Goal: Check status: Check status

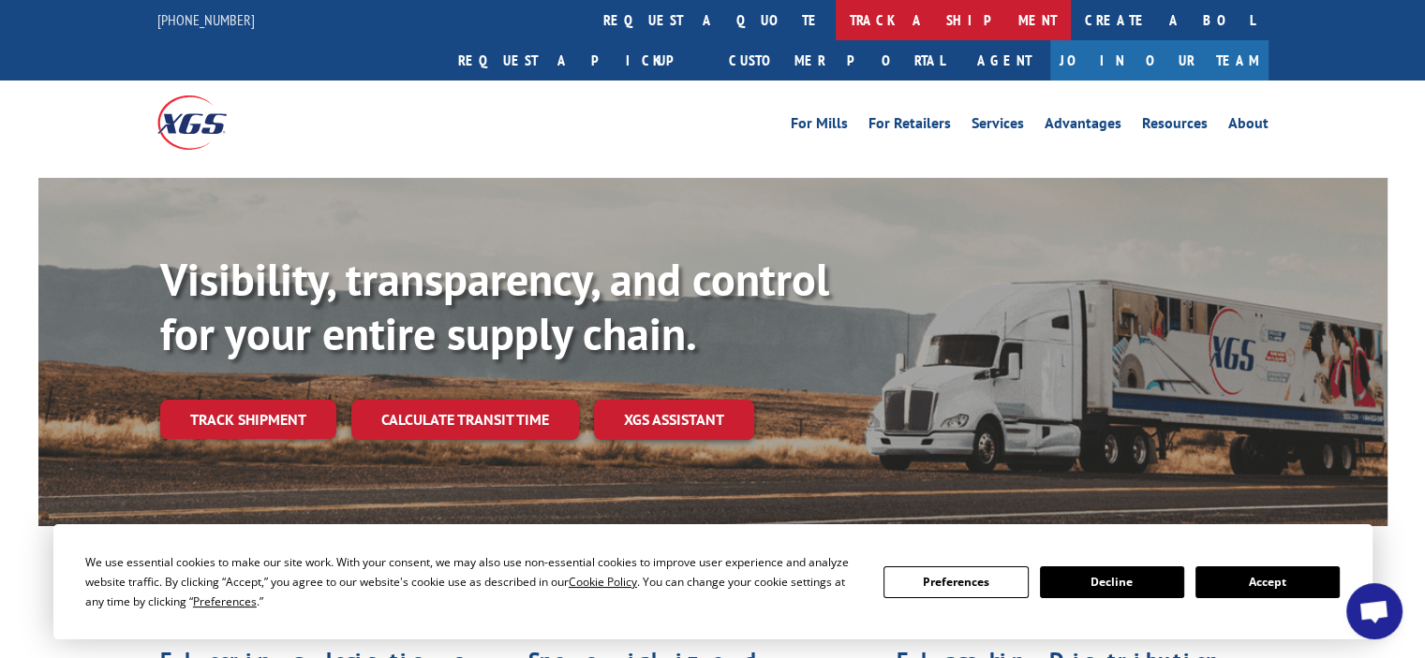
click at [835, 33] on link "track a shipment" at bounding box center [952, 20] width 235 height 40
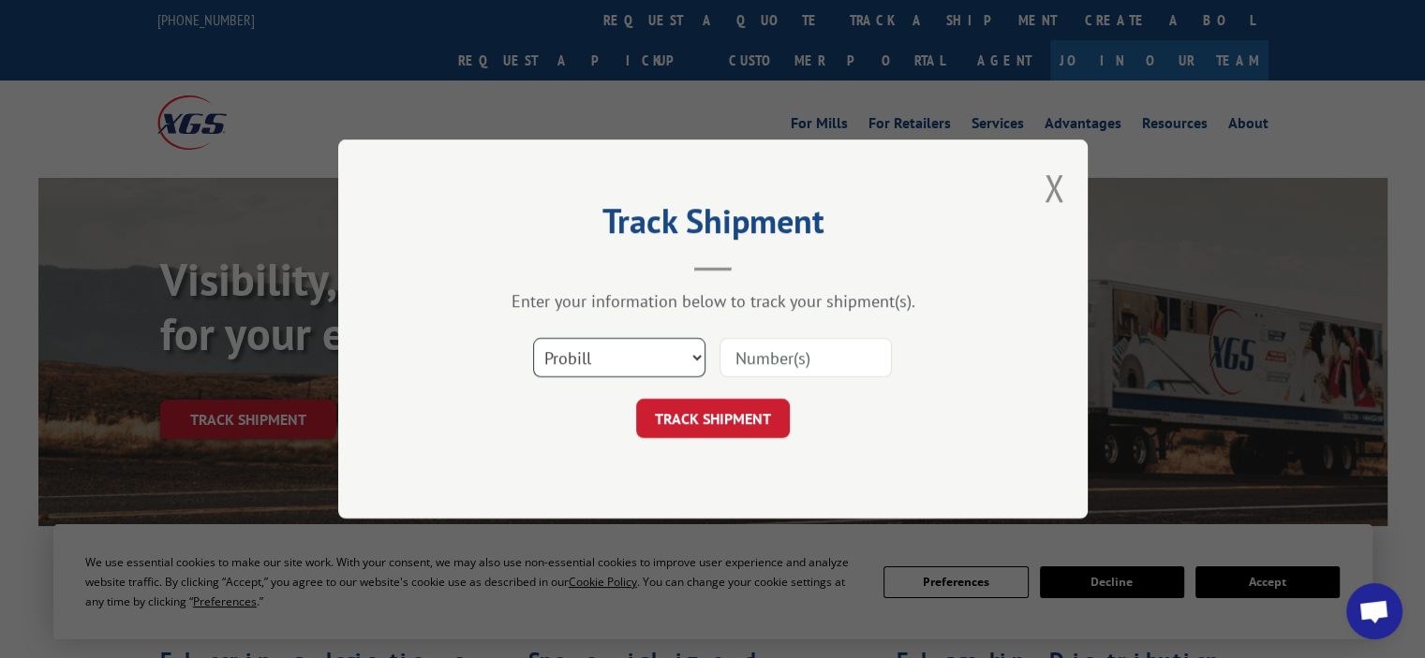
click at [691, 347] on select "Select category... Probill BOL PO" at bounding box center [619, 357] width 172 height 39
select select "bol"
click at [533, 338] on select "Select category... Probill BOL PO" at bounding box center [619, 357] width 172 height 39
paste input "475453"
type input "475453"
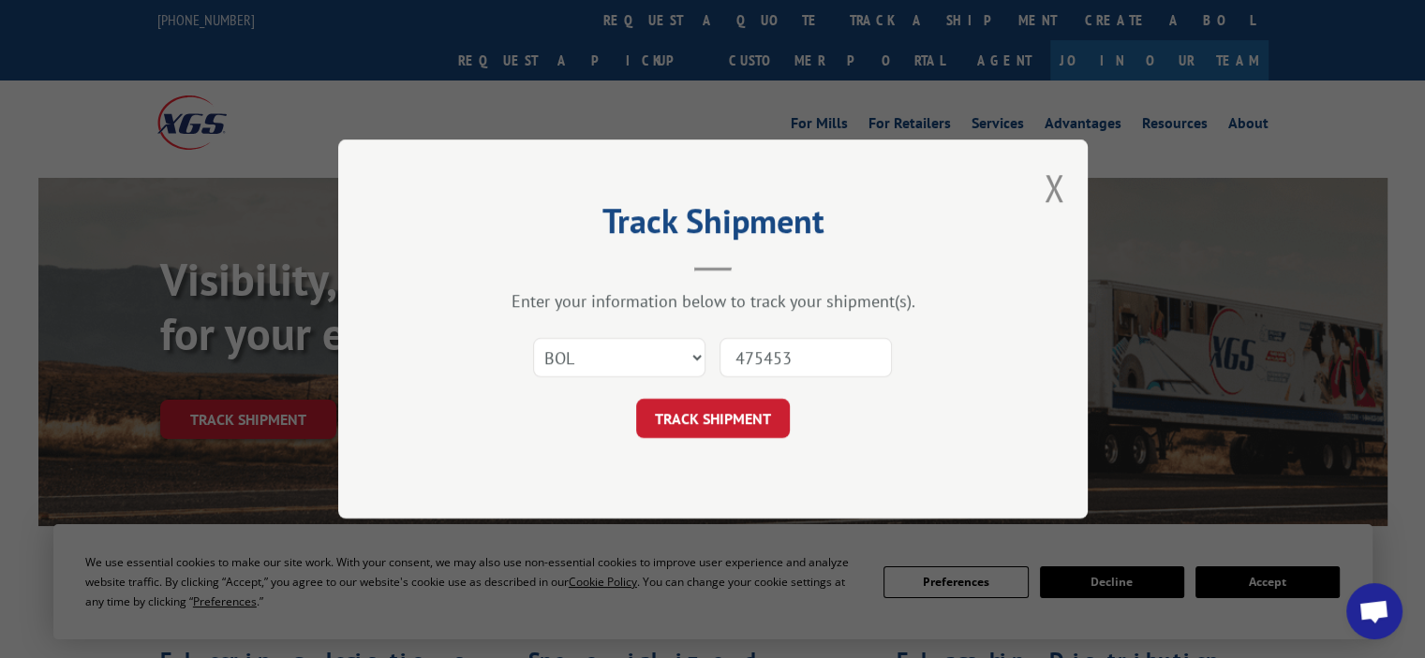
click at [713, 438] on div "Track Shipment Enter your information below to track your shipment(s). Select c…" at bounding box center [712, 329] width 749 height 379
click at [708, 427] on button "TRACK SHIPMENT" at bounding box center [713, 418] width 154 height 39
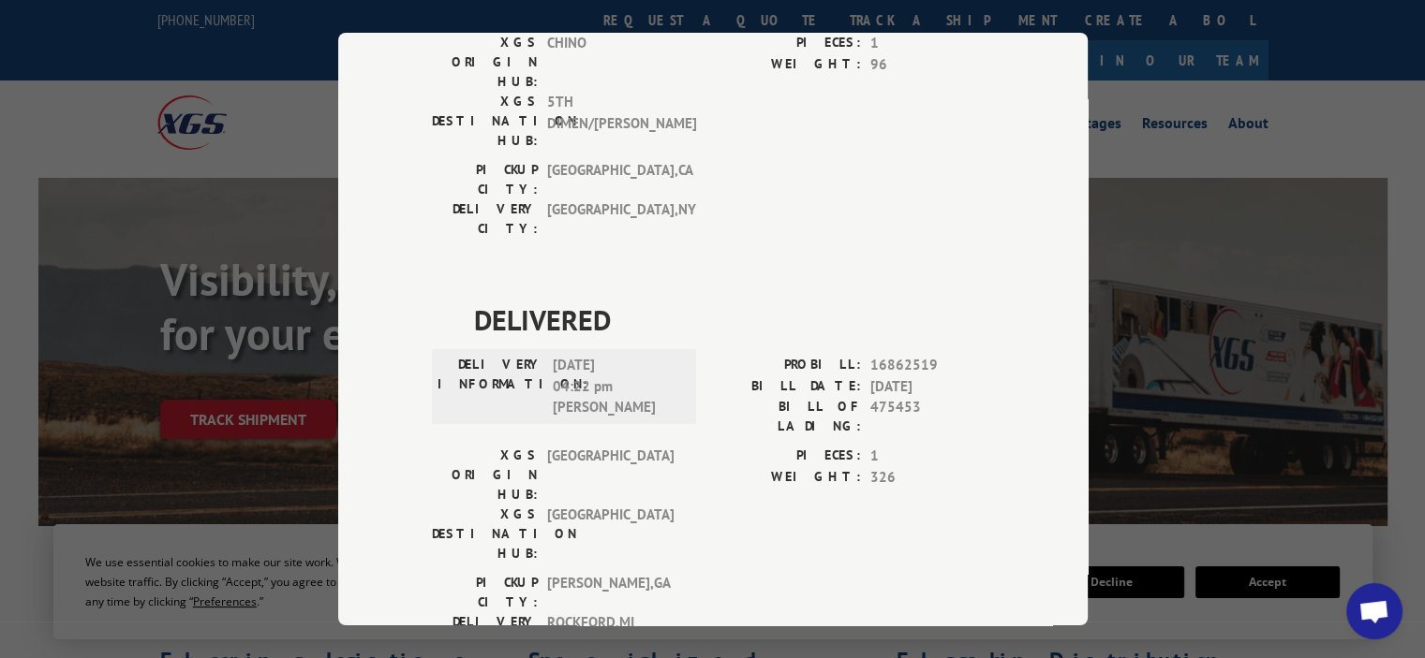
scroll to position [1311, 0]
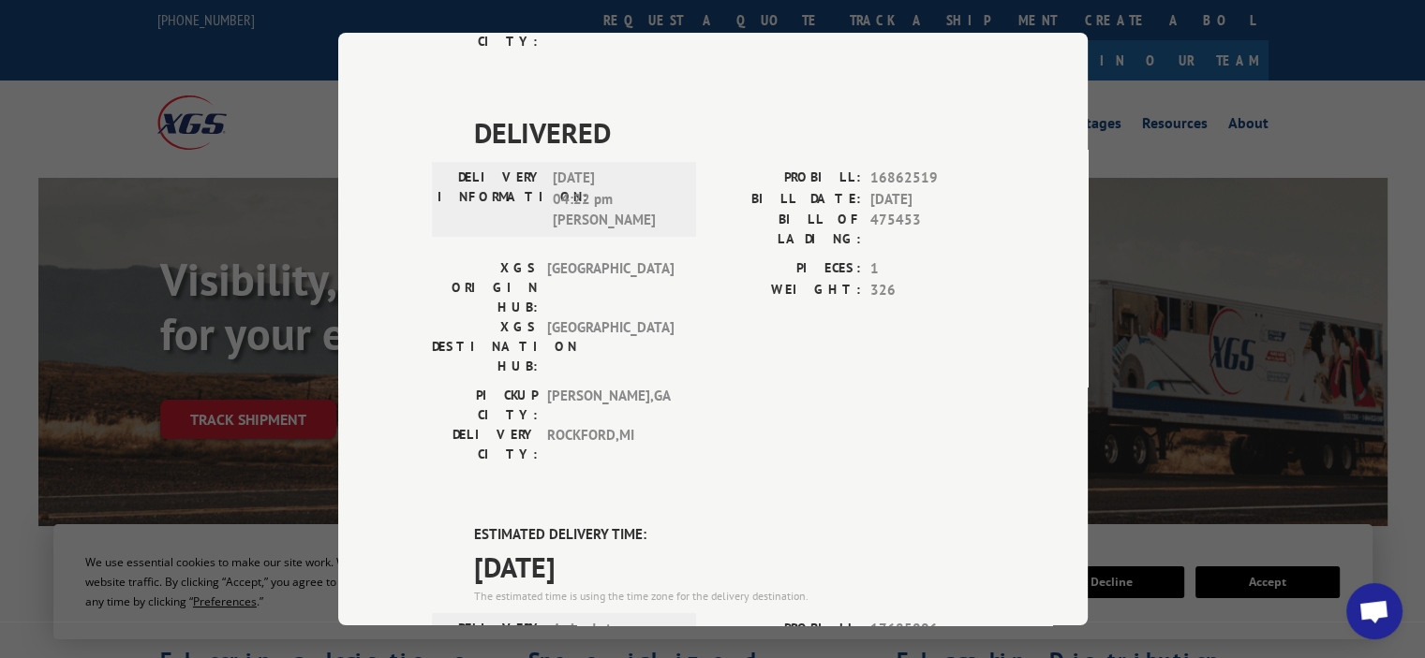
click at [19, 49] on div "Track Shipment DELIVERED DELIVERY INFORMATION: PROBILL: 9497411 BILL DATE: [DAT…" at bounding box center [712, 329] width 1425 height 658
click at [56, 78] on div "Track Shipment DELIVERED DELIVERY INFORMATION: PROBILL: 9497411 BILL DATE: [DAT…" at bounding box center [712, 329] width 1425 height 658
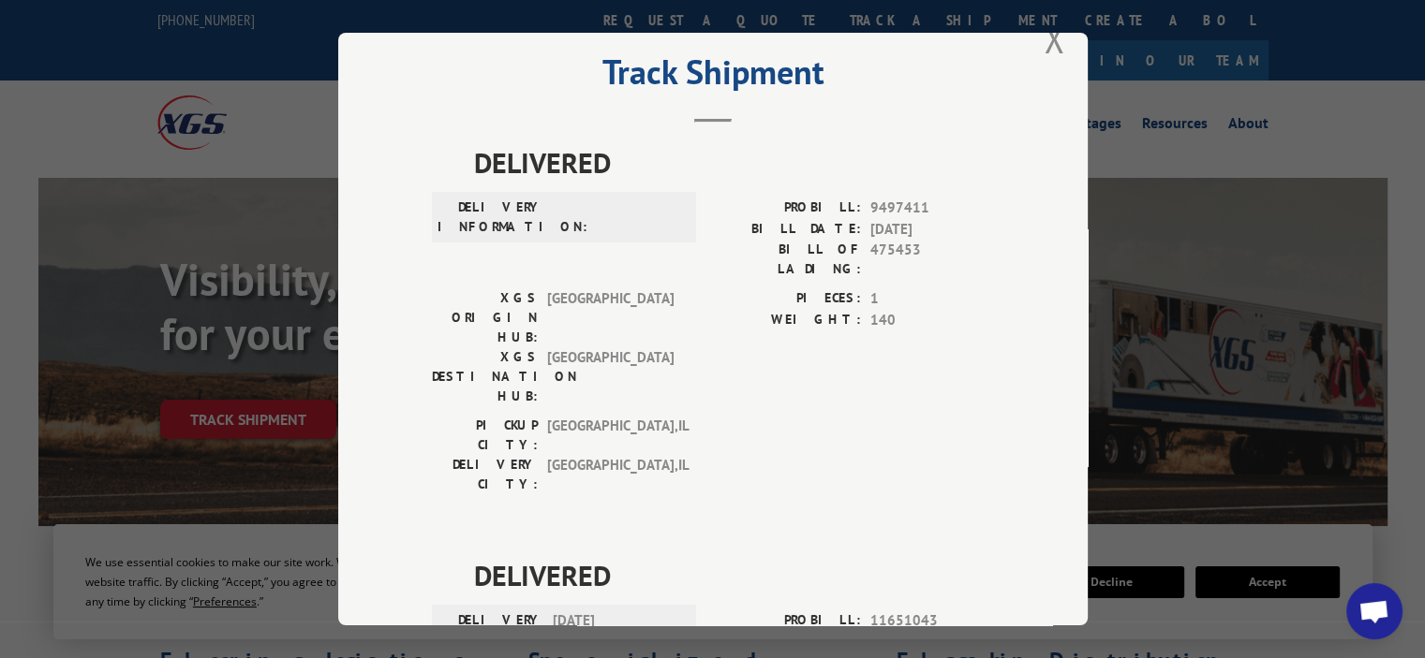
scroll to position [0, 0]
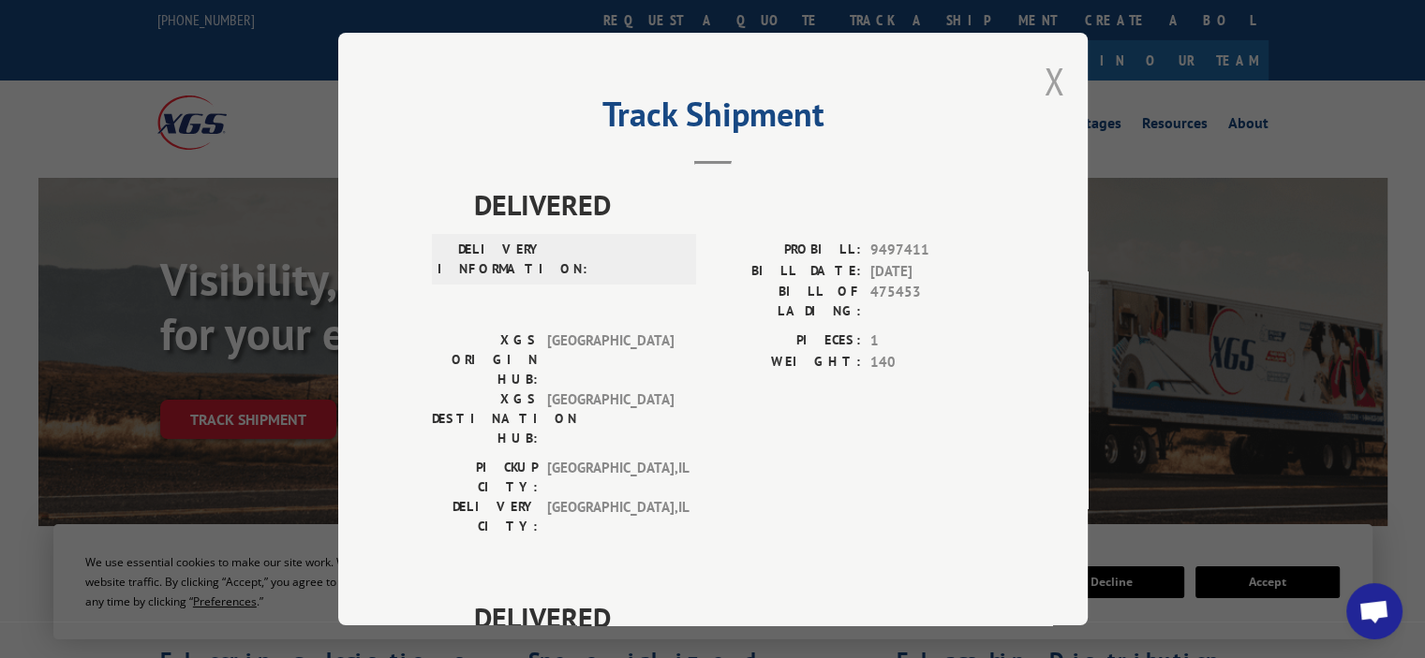
click at [1047, 81] on button "Close modal" at bounding box center [1053, 81] width 21 height 50
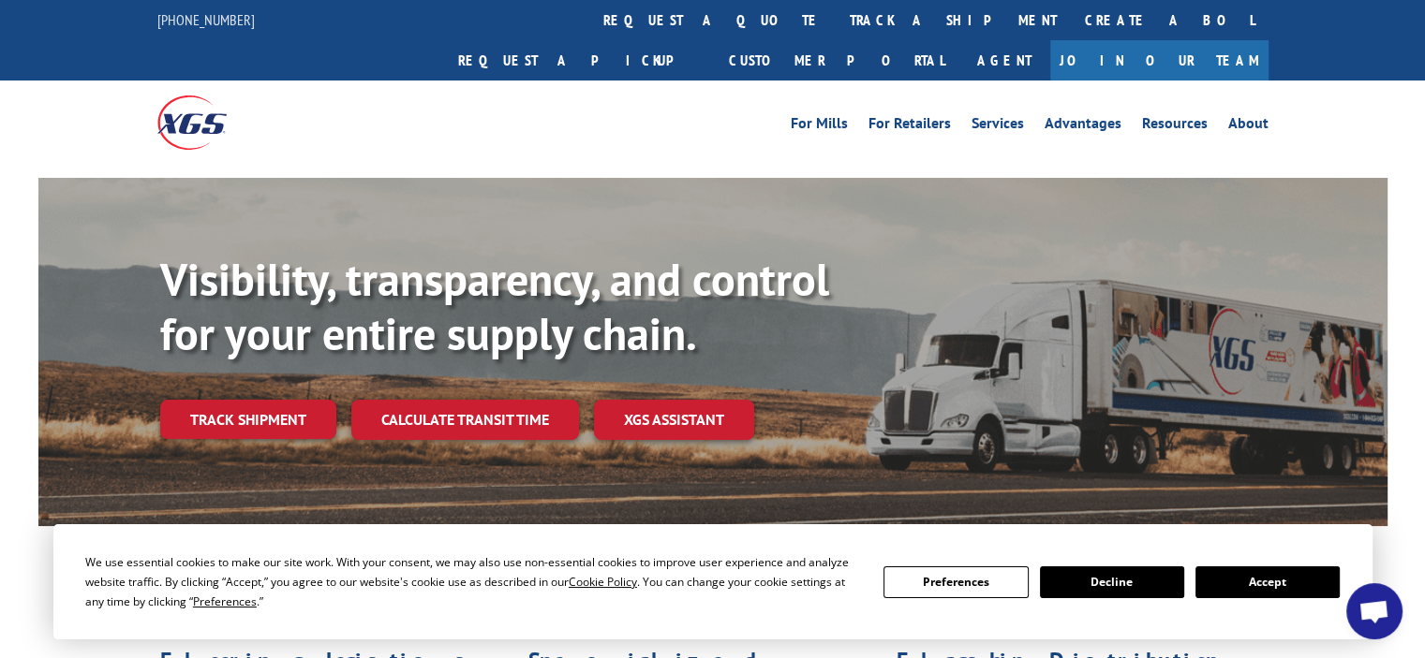
click at [1241, 583] on button "Accept" at bounding box center [1267, 583] width 144 height 32
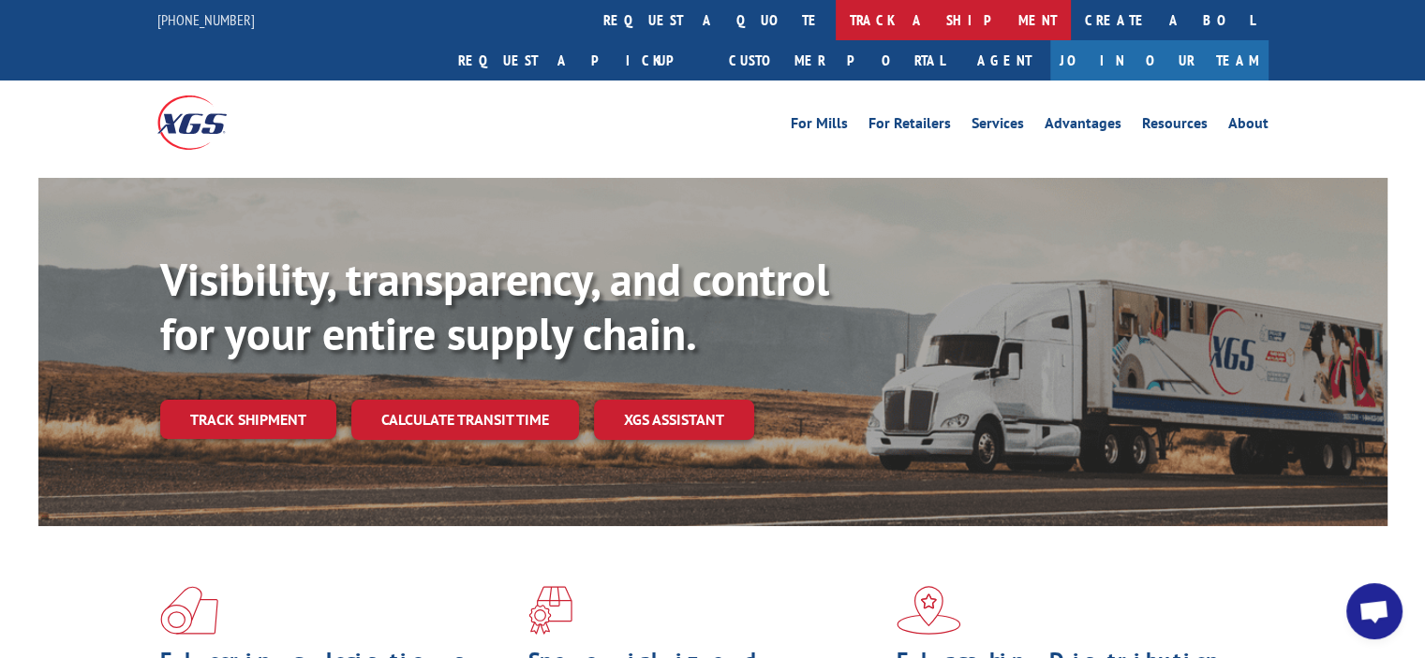
click at [835, 28] on link "track a shipment" at bounding box center [952, 20] width 235 height 40
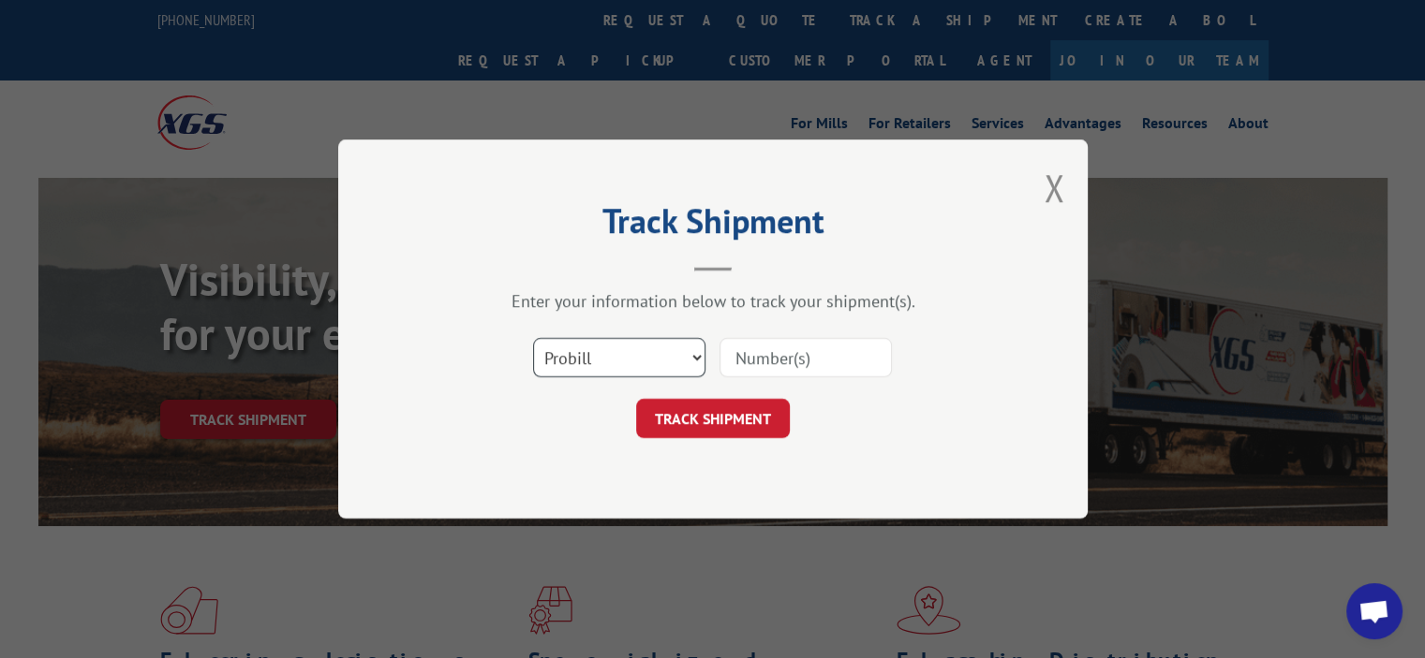
click at [669, 357] on select "Select category... Probill BOL PO" at bounding box center [619, 357] width 172 height 39
select select "bol"
click at [533, 338] on select "Select category... Probill BOL PO" at bounding box center [619, 357] width 172 height 39
paste input "880910"
type input "880910"
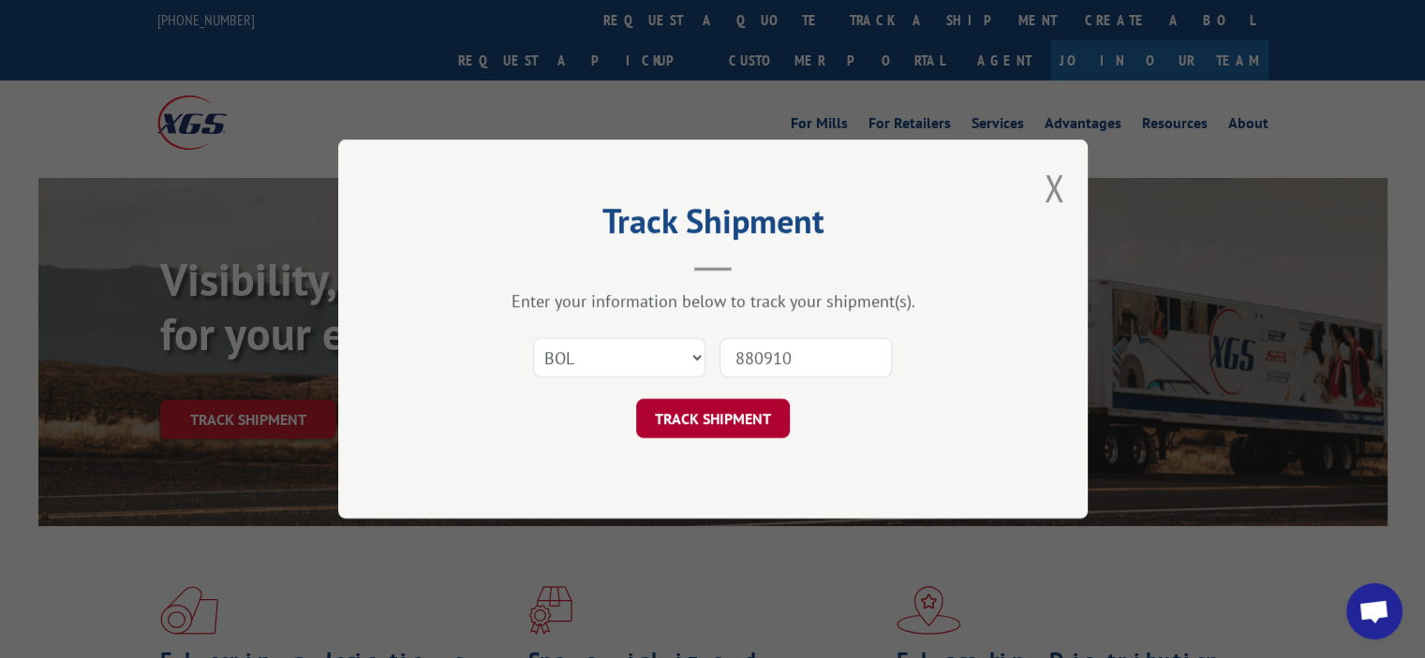
click at [727, 415] on button "TRACK SHIPMENT" at bounding box center [713, 418] width 154 height 39
